Goal: Task Accomplishment & Management: Use online tool/utility

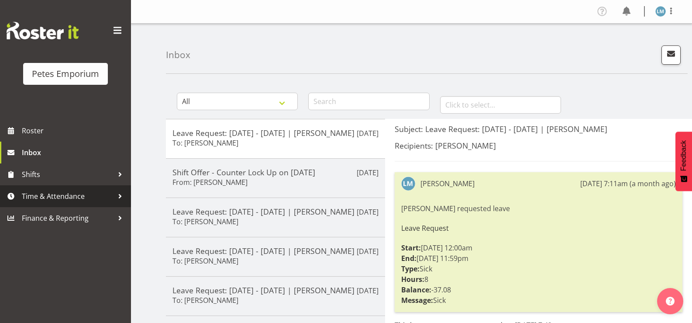
click at [83, 194] on span "Time & Attendance" at bounding box center [68, 196] width 92 height 13
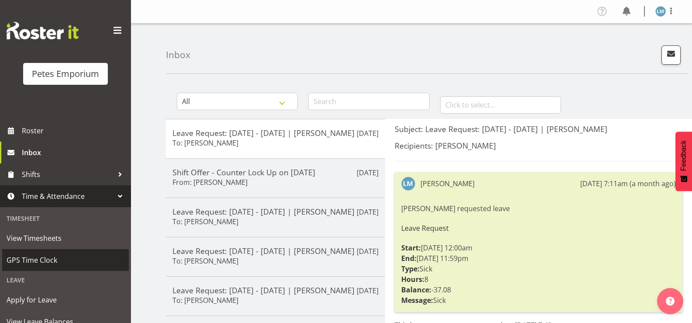
click at [43, 261] on span "GPS Time Clock" at bounding box center [66, 259] width 118 height 13
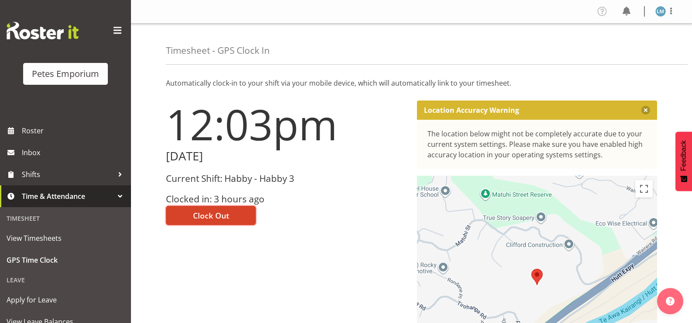
click at [214, 214] on span "Clock Out" at bounding box center [211, 215] width 36 height 11
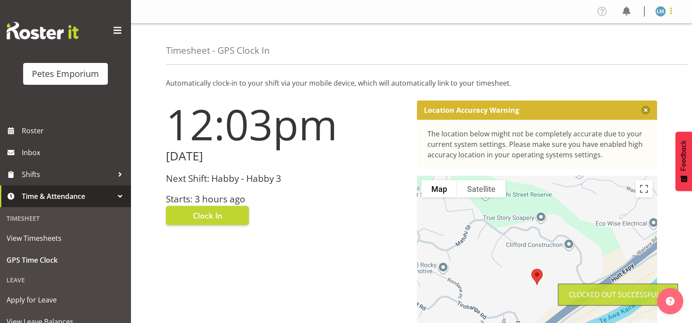
click at [669, 10] on span at bounding box center [671, 11] width 10 height 10
click at [620, 45] on link "Log Out" at bounding box center [635, 46] width 84 height 16
